Goal: Register for event/course

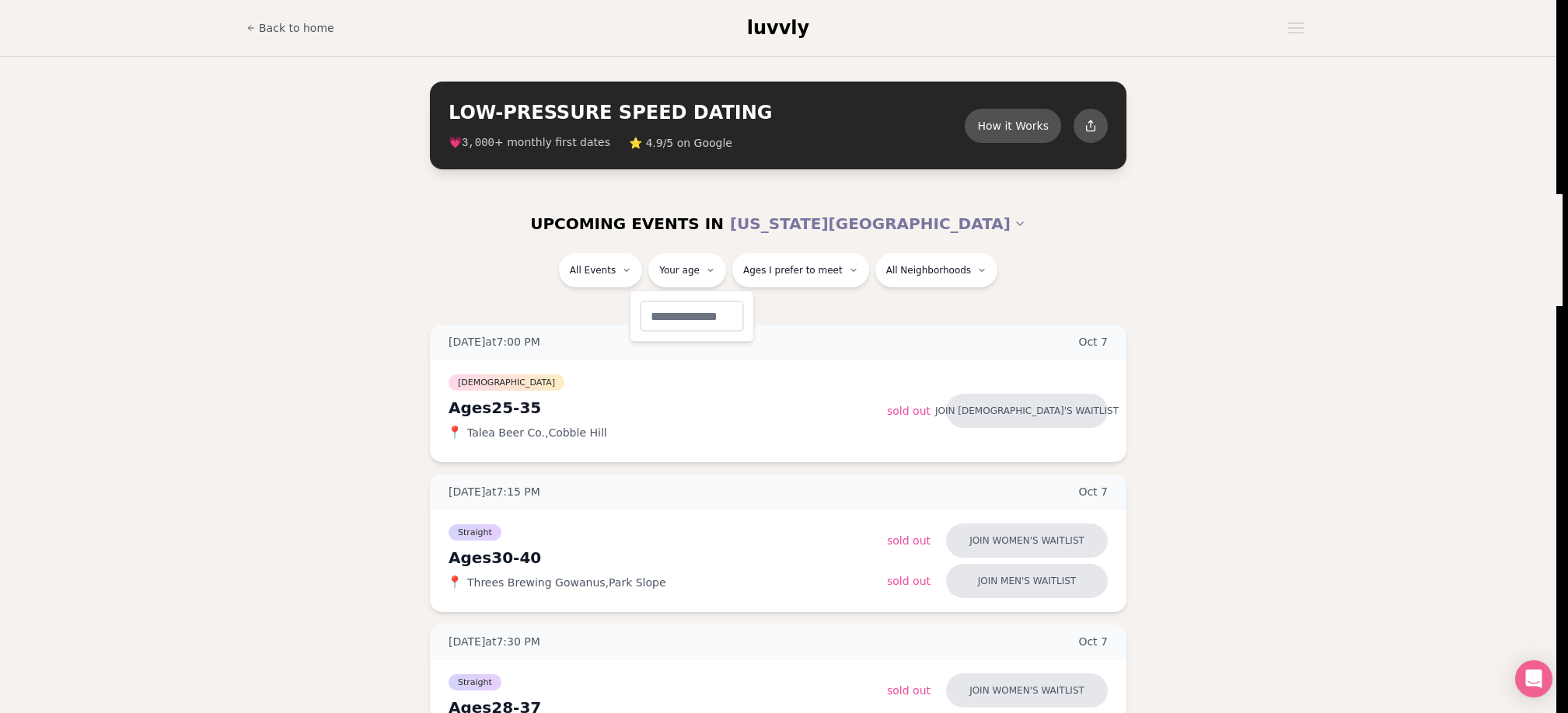
type input "**"
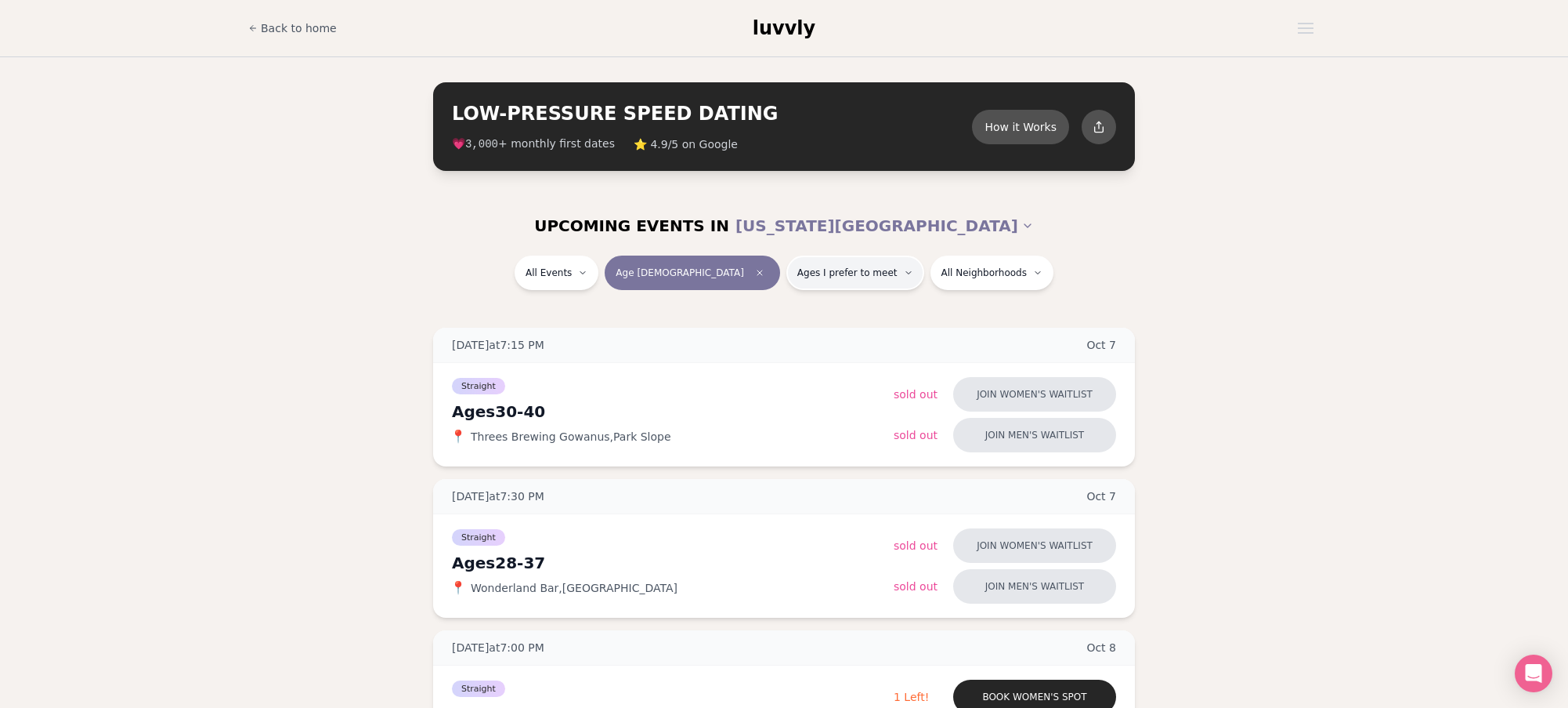
click at [786, 280] on button "Ages I prefer to meet" at bounding box center [855, 272] width 138 height 34
click at [790, 308] on span "Younger than me" at bounding box center [806, 311] width 93 height 16
click at [751, 308] on button "Younger than me" at bounding box center [744, 311] width 13 height 13
click at [790, 329] on span "Around my age" at bounding box center [801, 333] width 84 height 16
click at [751, 329] on button "Around my age" at bounding box center [744, 333] width 13 height 13
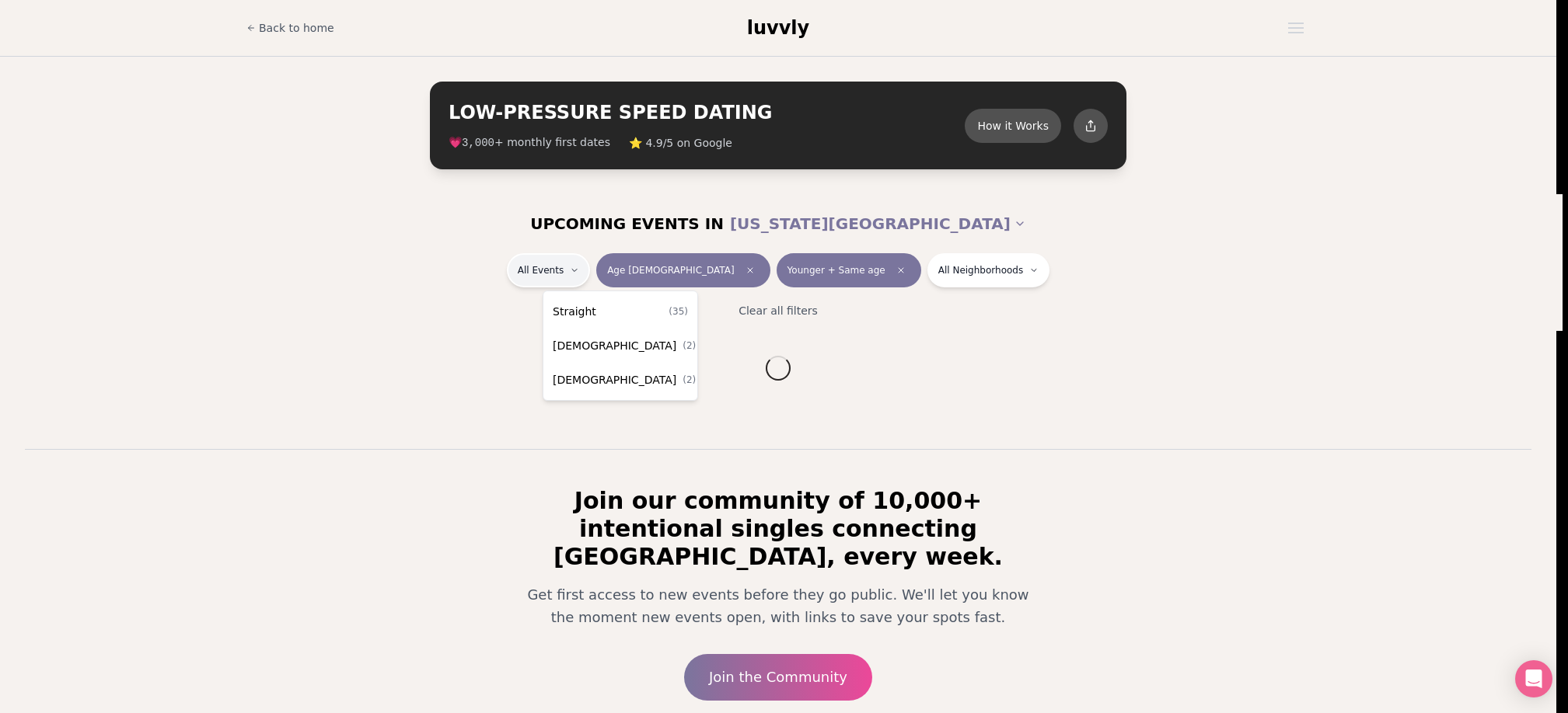
click at [609, 274] on html "Back to home luvvly LOW-PRESSURE SPEED DATING How it Works 💗 3,000 + monthly fi…" at bounding box center [784, 419] width 1568 height 838
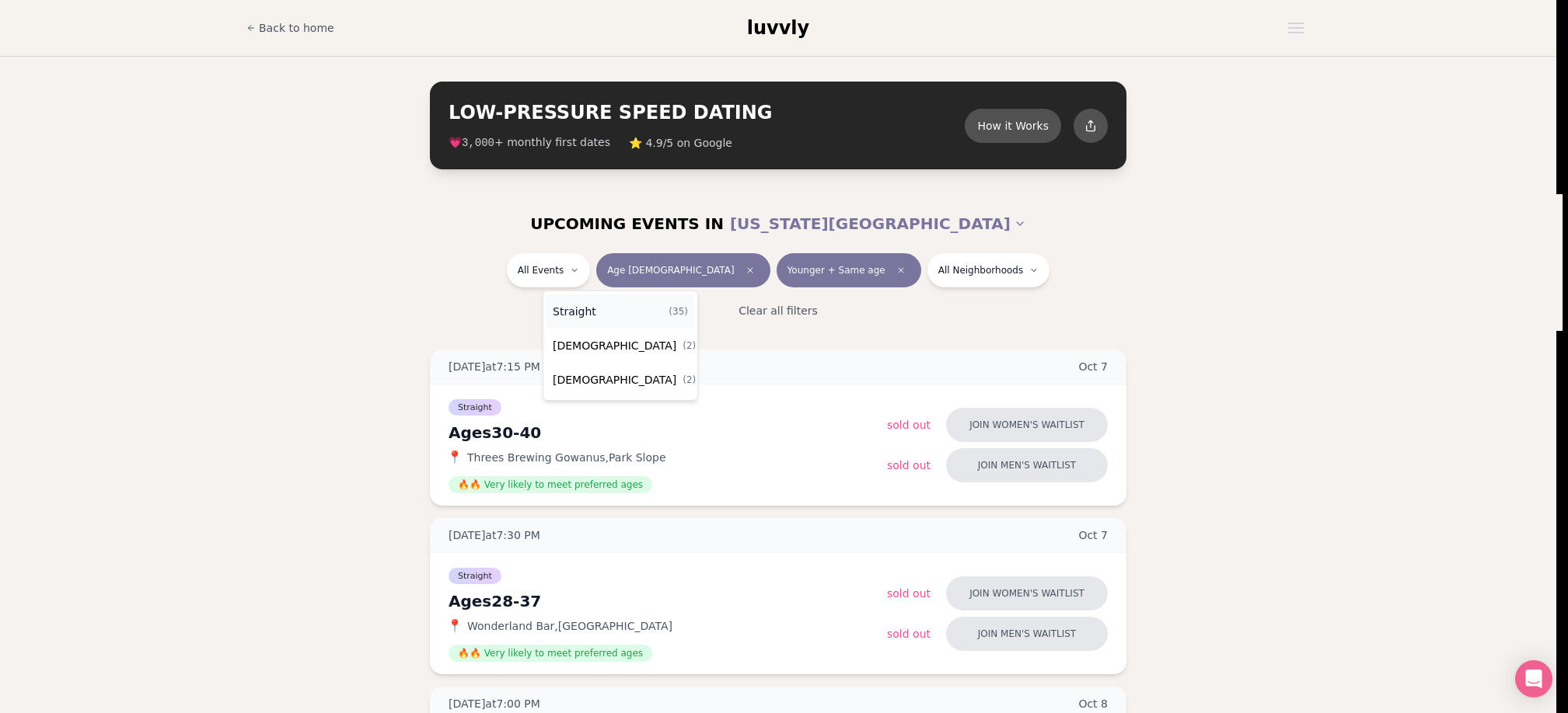
click at [612, 313] on div "Straight ( 35 )" at bounding box center [620, 311] width 148 height 34
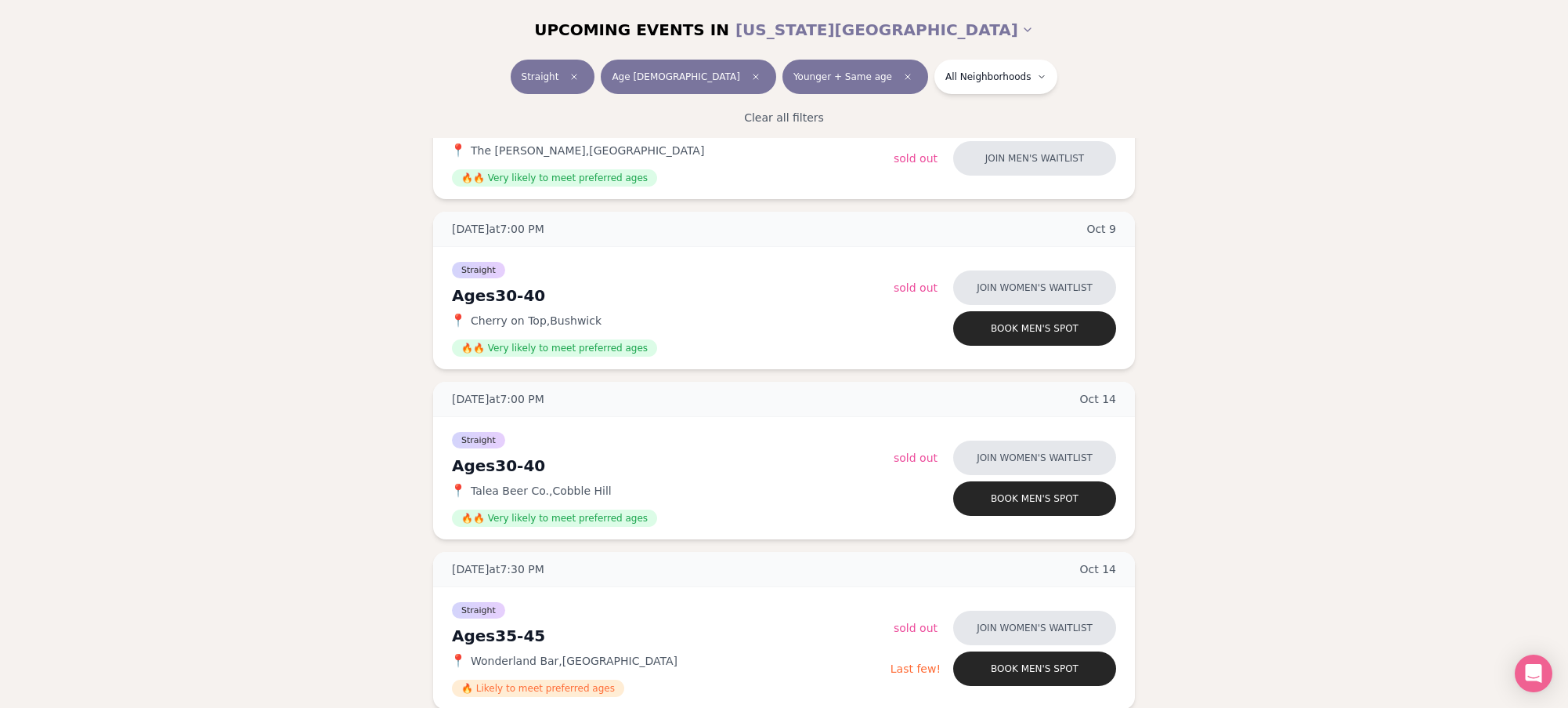
scroll to position [1019, 0]
